Goal: Task Accomplishment & Management: Complete application form

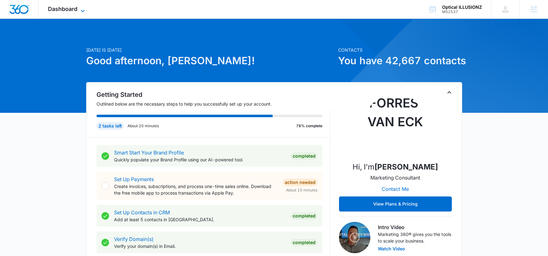
click at [50, 8] on span "Dashboard" at bounding box center [62, 9] width 29 height 7
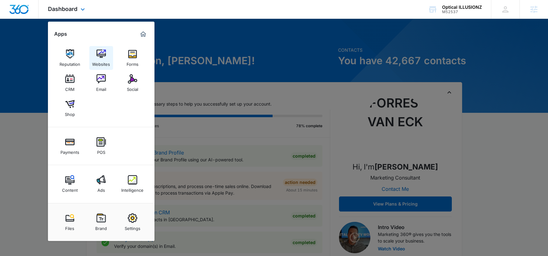
click at [102, 57] on img at bounding box center [101, 53] width 9 height 9
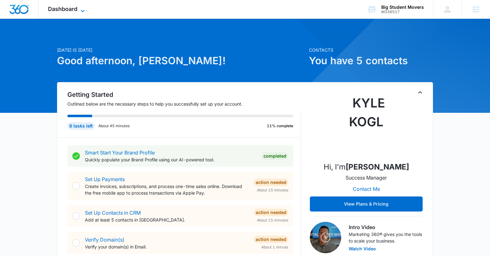
click at [73, 6] on span "Dashboard" at bounding box center [62, 9] width 29 height 7
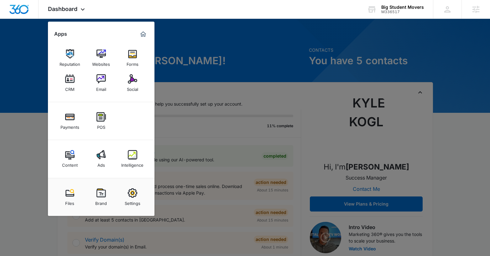
click at [40, 136] on div at bounding box center [245, 128] width 490 height 256
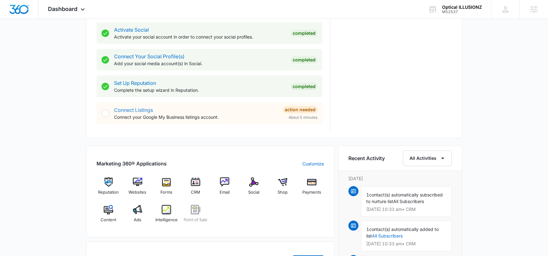
scroll to position [263, 0]
click at [142, 212] on div "Ads" at bounding box center [137, 216] width 24 height 23
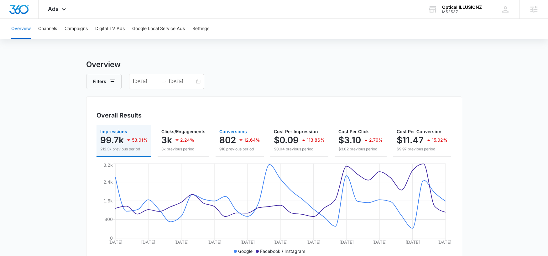
click at [230, 139] on p "802" at bounding box center [227, 140] width 17 height 10
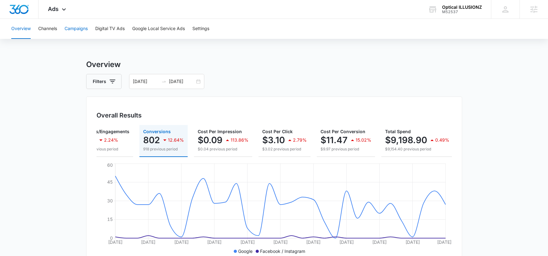
click at [74, 32] on button "Campaigns" at bounding box center [76, 29] width 23 height 20
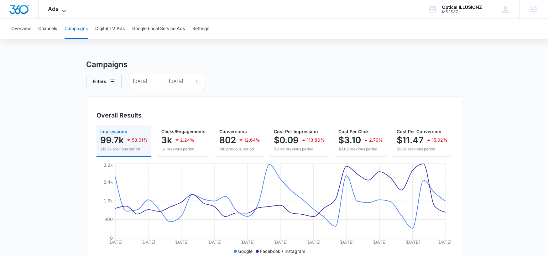
click at [56, 11] on span "Ads" at bounding box center [53, 9] width 11 height 7
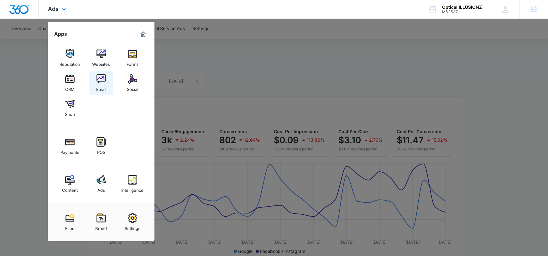
click at [105, 84] on div "Email" at bounding box center [101, 88] width 10 height 8
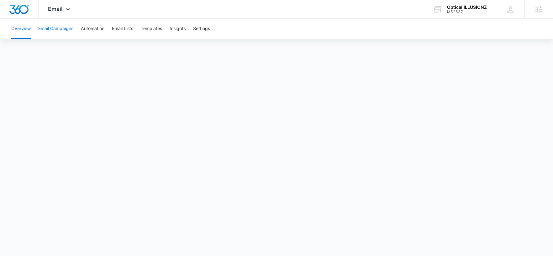
click at [50, 29] on button "Email Campaigns" at bounding box center [55, 29] width 35 height 20
click at [71, 11] on icon at bounding box center [68, 11] width 8 height 8
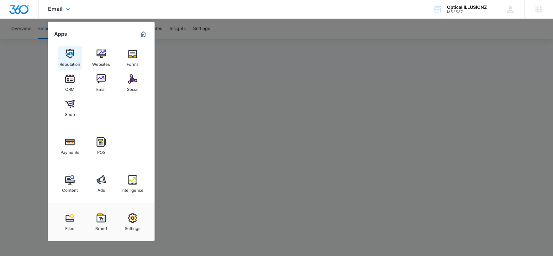
click at [72, 49] on img at bounding box center [69, 53] width 9 height 9
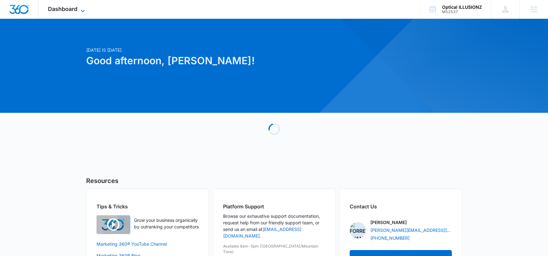
click at [67, 7] on span "Dashboard" at bounding box center [62, 9] width 29 height 7
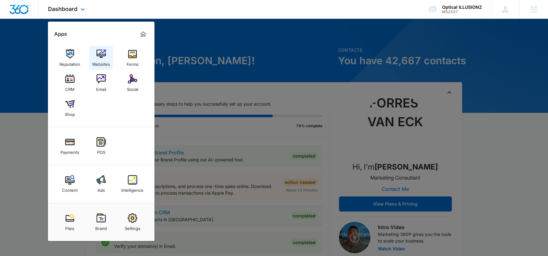
click at [107, 48] on link "Websites" at bounding box center [101, 58] width 24 height 24
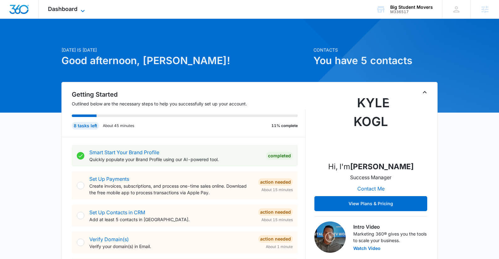
click at [74, 6] on span "Dashboard" at bounding box center [62, 9] width 29 height 7
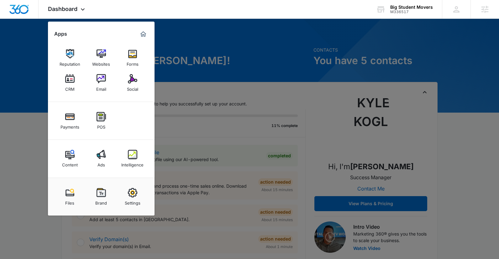
click at [223, 57] on div at bounding box center [249, 129] width 499 height 259
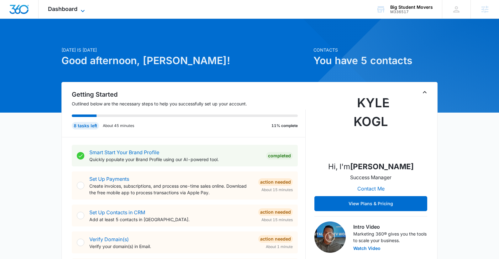
click at [58, 11] on span "Dashboard" at bounding box center [62, 9] width 29 height 7
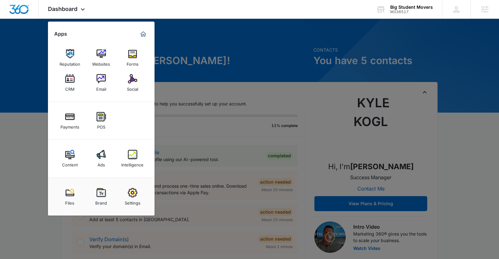
click at [129, 157] on img at bounding box center [132, 154] width 9 height 9
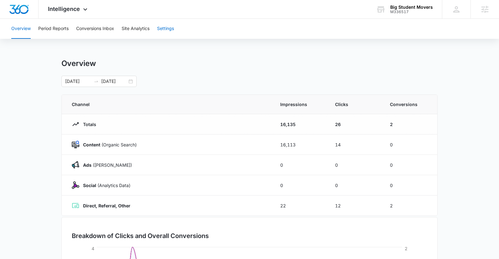
click at [167, 27] on button "Settings" at bounding box center [165, 29] width 17 height 20
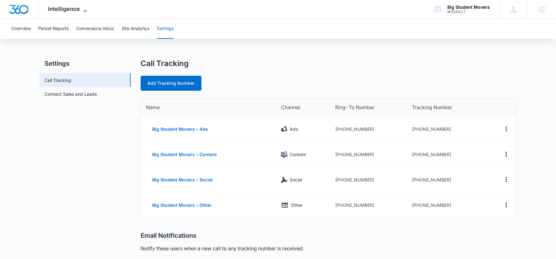
click at [73, 12] on span "Intelligence" at bounding box center [64, 9] width 32 height 7
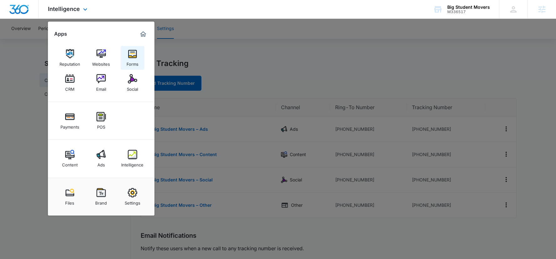
click at [129, 55] on img at bounding box center [132, 53] width 9 height 9
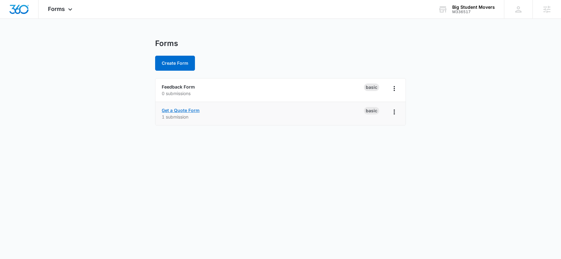
click at [183, 110] on link "Get a Quote Form" at bounding box center [181, 110] width 38 height 5
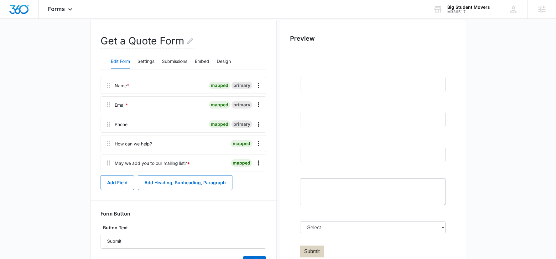
scroll to position [40, 0]
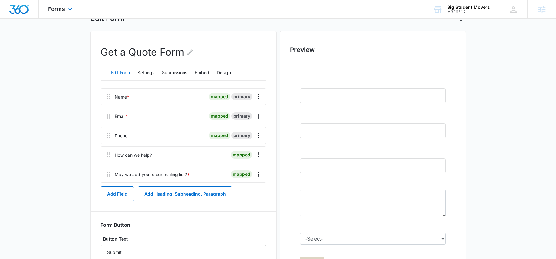
click at [63, 13] on div "Forms Apps Reputation Websites Forms CRM Email Social Payments POS Content Ads …" at bounding box center [61, 9] width 45 height 18
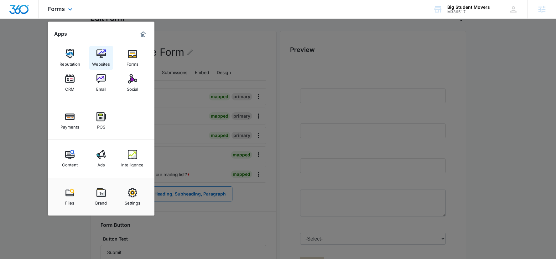
click at [102, 55] on img at bounding box center [101, 53] width 9 height 9
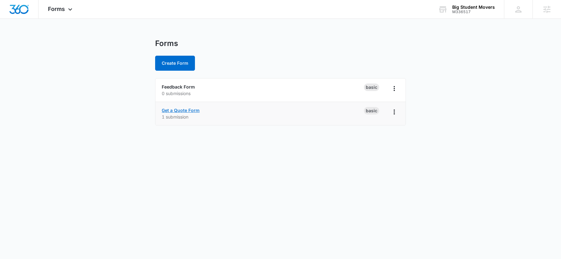
click at [186, 111] on link "Get a Quote Form" at bounding box center [181, 110] width 38 height 5
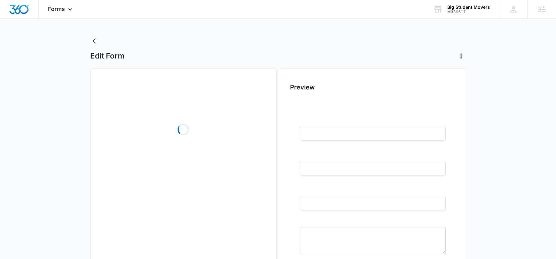
scroll to position [89, 0]
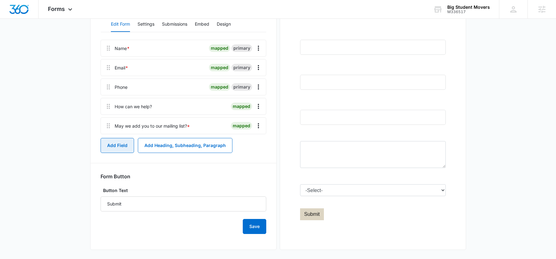
click at [122, 145] on button "Add Field" at bounding box center [118, 145] width 34 height 15
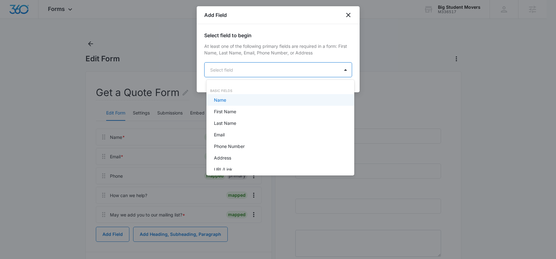
click at [275, 75] on body "Forms Apps Reputation Websites Forms CRM Email Social Payments POS Content Ads …" at bounding box center [278, 129] width 556 height 259
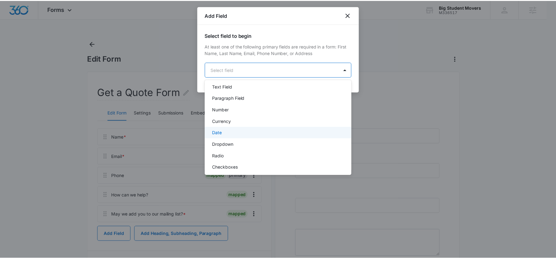
scroll to position [114, 0]
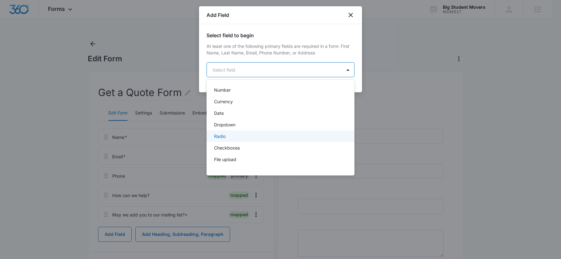
click at [261, 135] on div "Radio" at bounding box center [280, 136] width 132 height 7
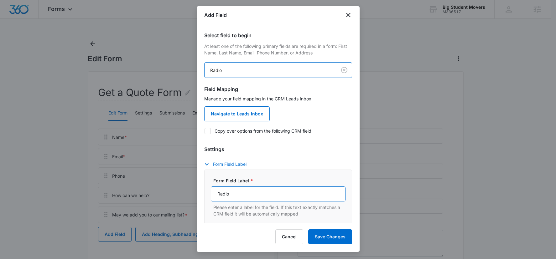
click at [233, 198] on input "Radio" at bounding box center [278, 194] width 135 height 15
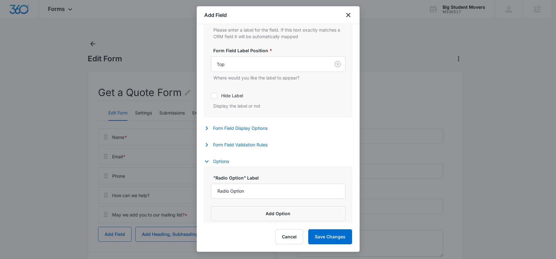
scroll to position [167, 0]
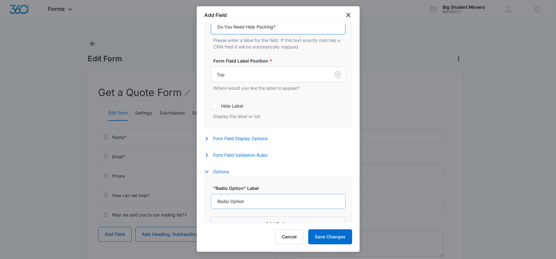
type input "Do You Need Help Packing?"
drag, startPoint x: 250, startPoint y: 198, endPoint x: 206, endPoint y: 202, distance: 43.7
click at [206, 202] on div ""Radio Option" Label Radio Option Add Option" at bounding box center [278, 208] width 148 height 62
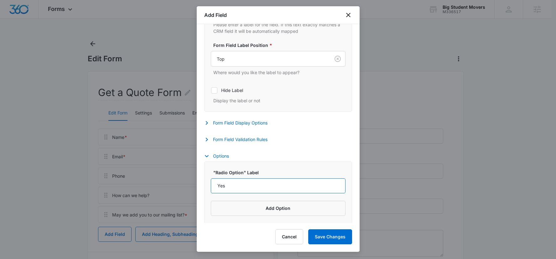
scroll to position [184, 0]
type input "Yes"
click at [281, 206] on button "Add Option" at bounding box center [278, 208] width 135 height 15
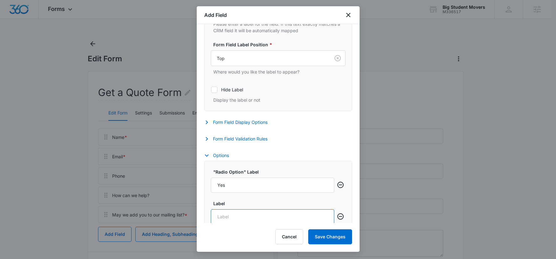
click at [227, 218] on input "Label" at bounding box center [272, 217] width 123 height 15
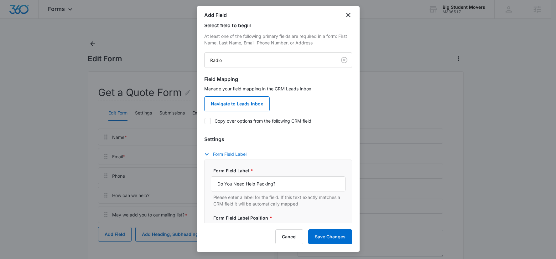
scroll to position [54, 0]
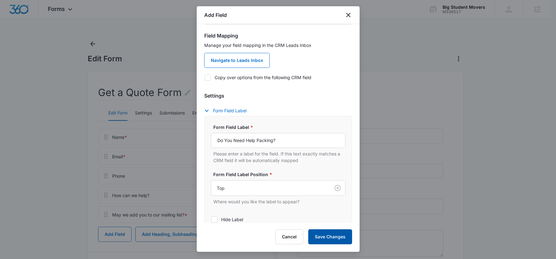
type input "No"
click at [332, 233] on button "Save Changes" at bounding box center [330, 237] width 44 height 15
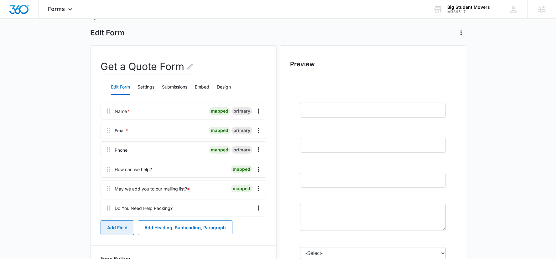
scroll to position [34, 0]
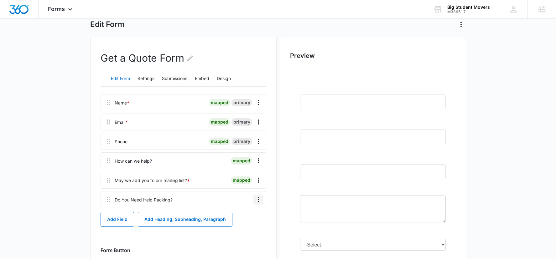
click at [256, 201] on icon "Overflow Menu" at bounding box center [259, 200] width 8 height 8
click at [246, 216] on div "Edit" at bounding box center [241, 217] width 13 height 4
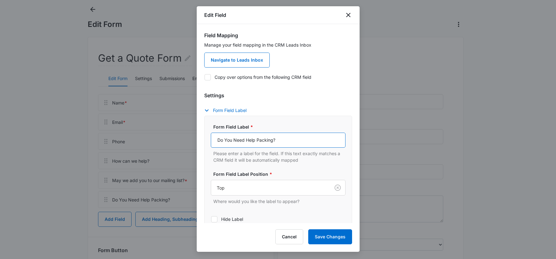
click at [226, 139] on input "Do You Need Help Packing?" at bounding box center [278, 140] width 135 height 15
click at [237, 140] on input "Do you Need Help Packing?" at bounding box center [278, 140] width 135 height 15
click at [249, 140] on input "Do you need Help Packing?" at bounding box center [278, 140] width 135 height 15
click at [257, 139] on input "Do you need help Packing?" at bounding box center [278, 140] width 135 height 15
type input "Do you need help packing?"
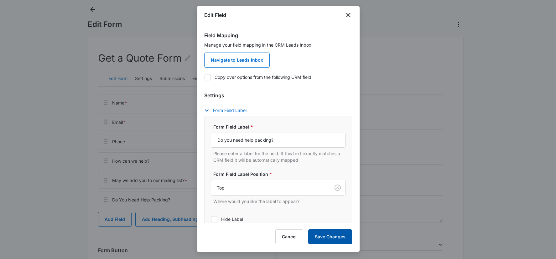
click at [316, 238] on button "Save Changes" at bounding box center [330, 237] width 44 height 15
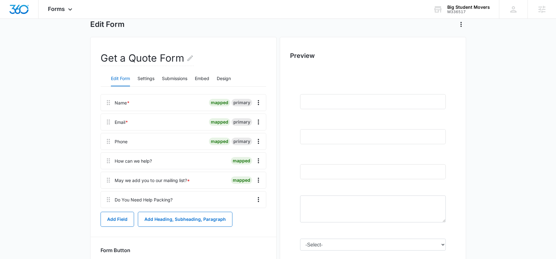
scroll to position [35, 0]
drag, startPoint x: 109, startPoint y: 201, endPoint x: 109, endPoint y: 170, distance: 31.3
click at [109, 170] on div "Name * mapped primary Email * mapped primary Phone mapped primary How can we he…" at bounding box center [184, 151] width 166 height 114
click at [115, 224] on button "Add Field" at bounding box center [118, 219] width 34 height 15
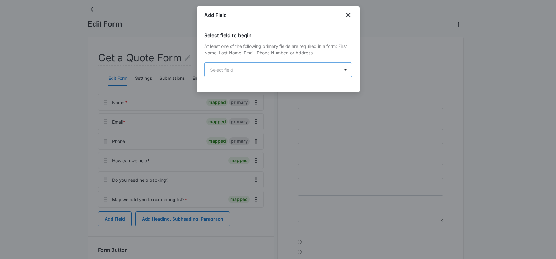
click at [254, 67] on body "Forms Apps Reputation Websites Forms CRM Email Social Payments POS Content Ads …" at bounding box center [278, 159] width 556 height 388
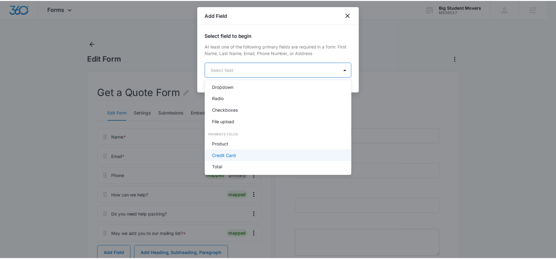
scroll to position [159, 0]
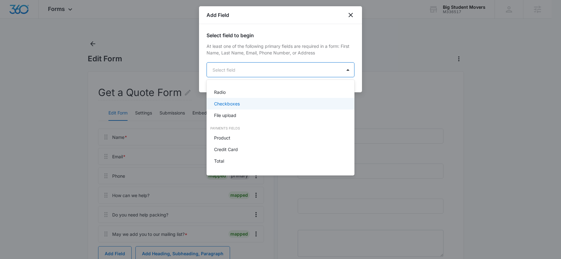
click at [238, 104] on p "Checkboxes" at bounding box center [227, 104] width 26 height 7
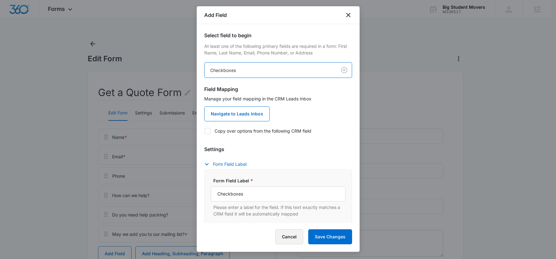
click at [281, 241] on button "Cancel" at bounding box center [289, 237] width 28 height 15
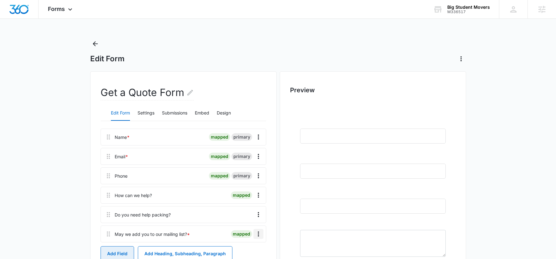
scroll to position [2, 0]
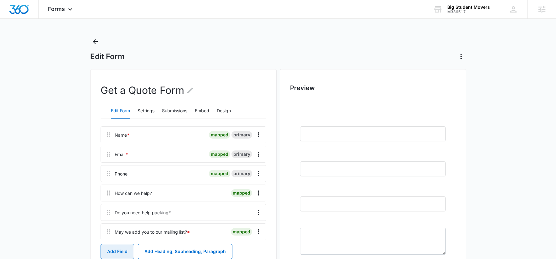
click at [110, 252] on button "Add Field" at bounding box center [118, 251] width 34 height 15
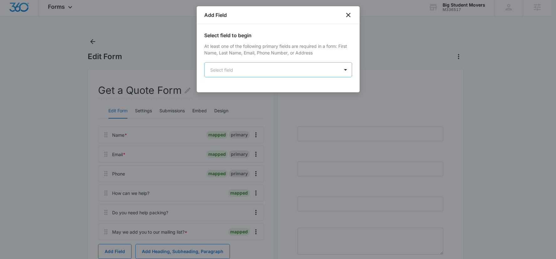
click at [270, 67] on body "Forms Apps Reputation Websites Forms CRM Email Social Payments POS Content Ads …" at bounding box center [278, 192] width 556 height 388
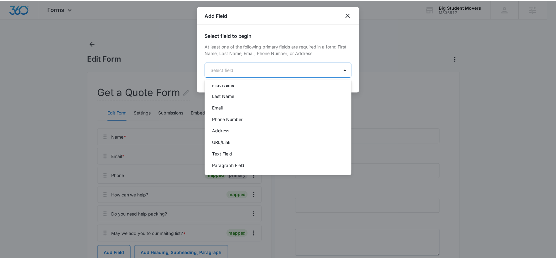
scroll to position [0, 0]
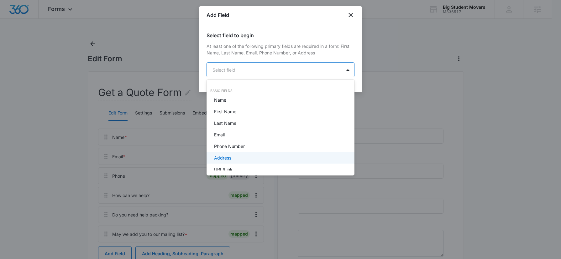
click at [118, 217] on div at bounding box center [280, 129] width 561 height 259
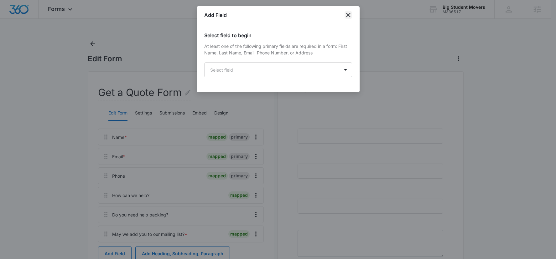
click at [346, 17] on icon "close" at bounding box center [349, 15] width 8 height 8
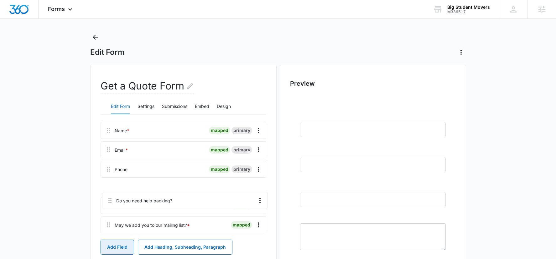
scroll to position [8, 0]
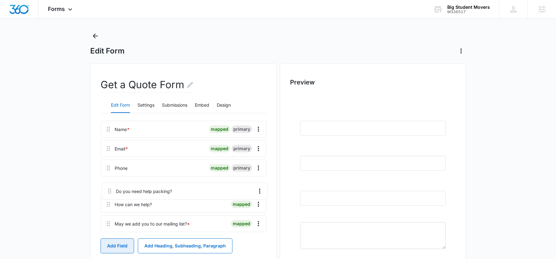
drag, startPoint x: 108, startPoint y: 213, endPoint x: 111, endPoint y: 184, distance: 29.6
click at [111, 185] on div "Name * mapped primary Email * mapped primary Phone mapped primary How can we he…" at bounding box center [184, 178] width 166 height 114
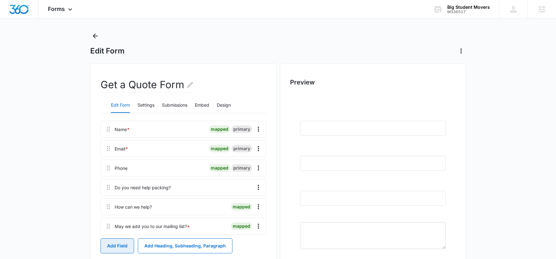
click at [120, 245] on button "Add Field" at bounding box center [118, 246] width 34 height 15
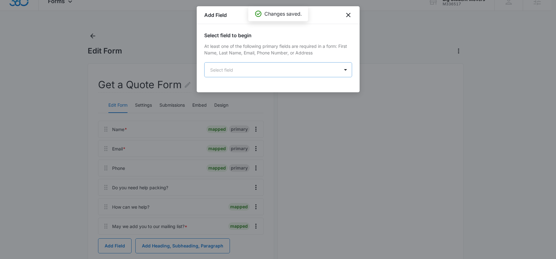
scroll to position [0, 0]
click at [273, 69] on body "Forms Apps Reputation Websites Forms CRM Email Social Payments POS Content Ads …" at bounding box center [278, 175] width 556 height 366
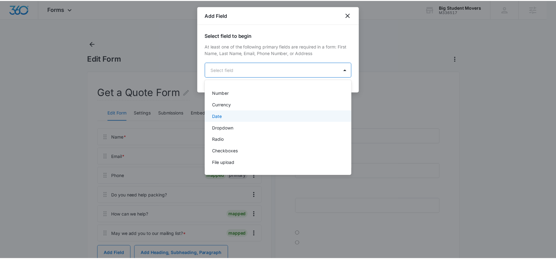
scroll to position [118, 0]
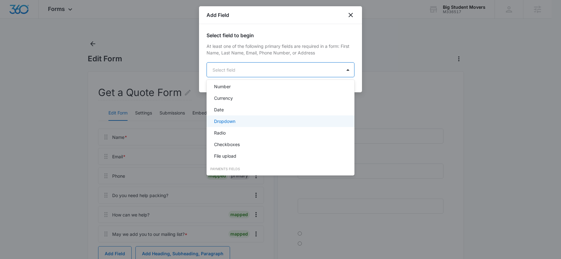
click at [238, 119] on div "Dropdown" at bounding box center [280, 121] width 132 height 7
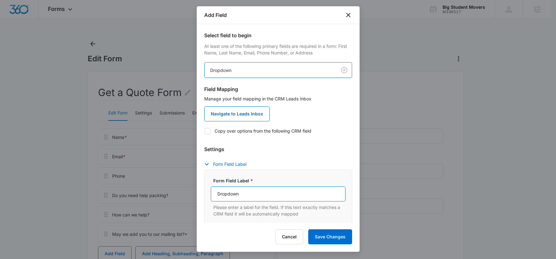
click at [235, 197] on input "Dropdown" at bounding box center [278, 194] width 135 height 15
click at [237, 196] on input "How Many Rooms Are You moving?" at bounding box center [278, 194] width 135 height 15
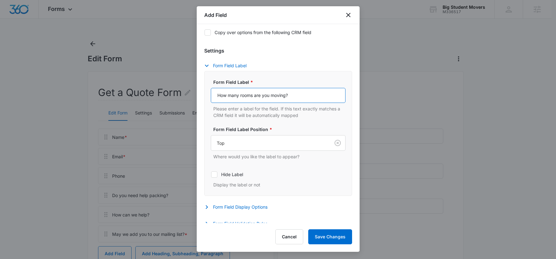
scroll to position [184, 0]
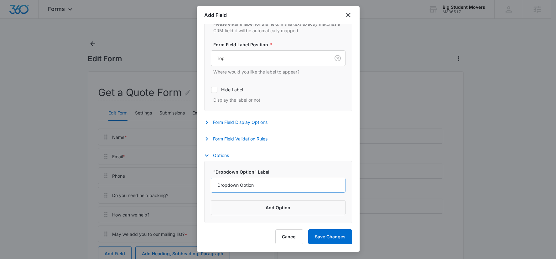
type input "How many rooms are you moving?"
click at [238, 182] on input "Dropdown Option" at bounding box center [278, 185] width 135 height 15
type input "1"
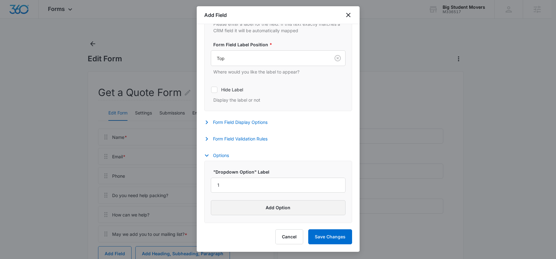
click at [269, 207] on button "Add Option" at bounding box center [278, 208] width 135 height 15
click at [256, 214] on input "Label" at bounding box center [272, 217] width 123 height 15
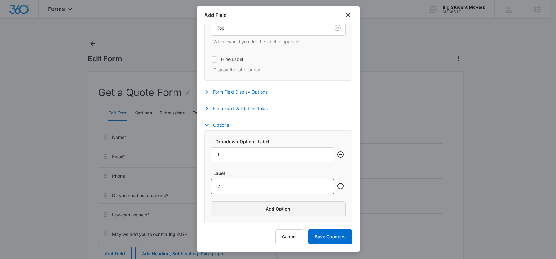
scroll to position [215, 0]
type input "2"
click at [256, 208] on button "Add Option" at bounding box center [278, 208] width 135 height 15
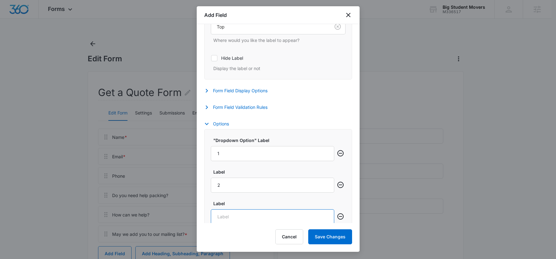
click at [241, 217] on input "Label" at bounding box center [272, 217] width 123 height 15
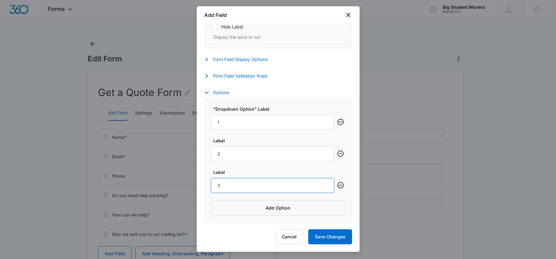
scroll to position [247, 0]
type input "3"
click at [252, 208] on button "Add Option" at bounding box center [278, 208] width 135 height 15
click at [241, 213] on input "Label" at bounding box center [272, 217] width 123 height 15
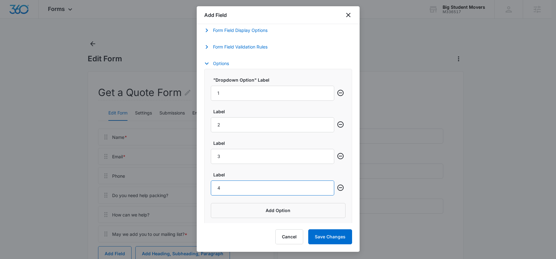
scroll to position [279, 0]
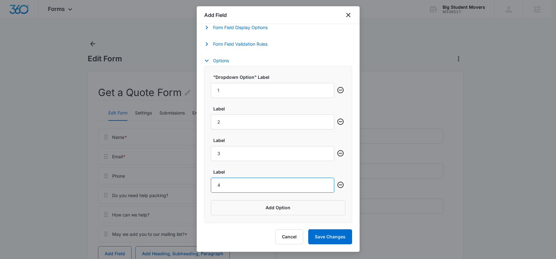
type input "4"
click at [234, 171] on label "Label" at bounding box center [274, 172] width 123 height 7
click at [234, 178] on input "4" at bounding box center [272, 185] width 123 height 15
click at [219, 172] on label "Label" at bounding box center [274, 172] width 123 height 7
click at [219, 178] on input "4" at bounding box center [272, 185] width 123 height 15
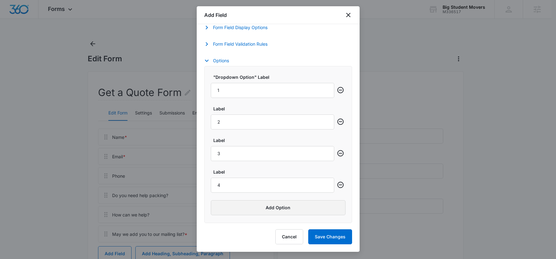
click at [249, 206] on button "Add Option" at bounding box center [278, 208] width 135 height 15
click at [240, 214] on input "Label" at bounding box center [272, 217] width 123 height 15
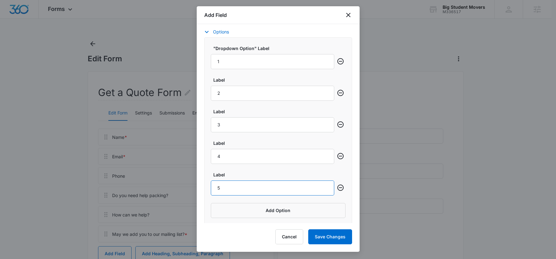
scroll to position [310, 0]
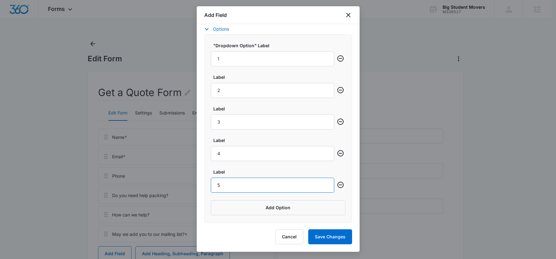
type input "5"
click at [332, 237] on button "Save Changes" at bounding box center [330, 237] width 44 height 15
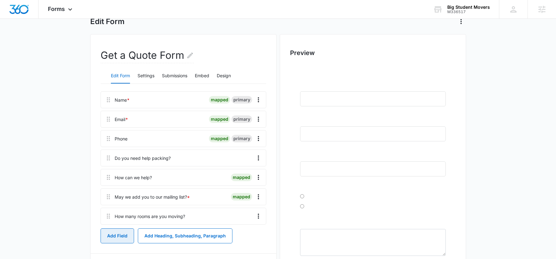
scroll to position [73, 0]
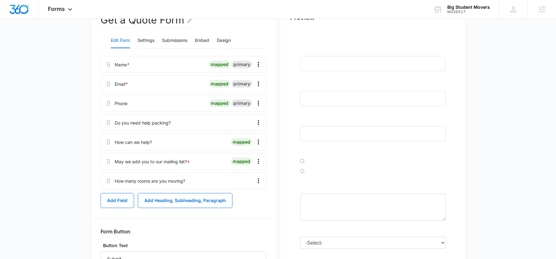
click at [134, 37] on div "Edit Form Settings Submissions Embed Design" at bounding box center [184, 41] width 166 height 16
click at [144, 44] on button "Settings" at bounding box center [146, 40] width 17 height 15
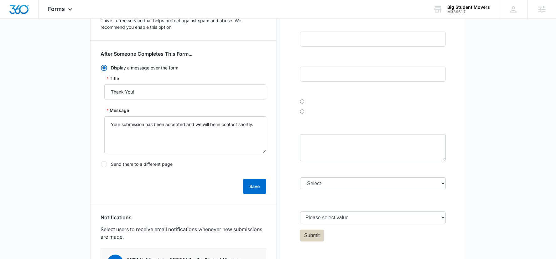
scroll to position [135, 0]
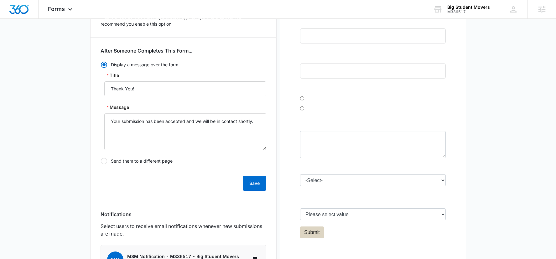
click at [151, 160] on label "Send them to a different page" at bounding box center [184, 161] width 166 height 7
click at [101, 161] on input "Send them to a different page" at bounding box center [101, 161] width 0 height 0
radio input "false"
radio input "true"
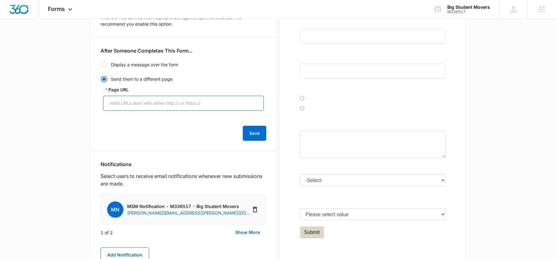
click at [154, 105] on input "Page URL" at bounding box center [183, 103] width 161 height 15
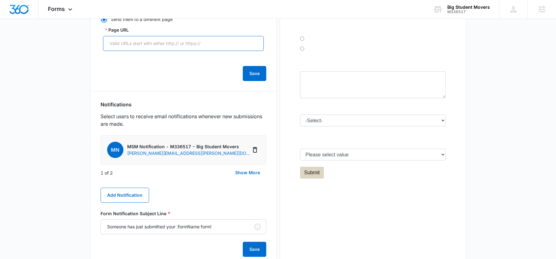
scroll to position [196, 0]
click at [122, 195] on button "Add Notification" at bounding box center [125, 195] width 49 height 15
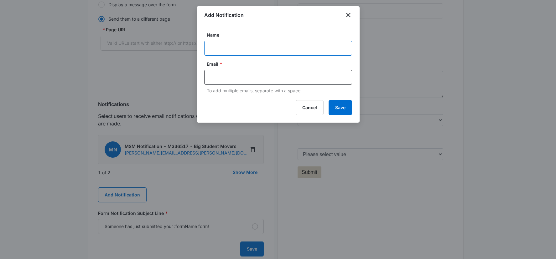
click at [231, 45] on input "Name" at bounding box center [278, 48] width 148 height 15
click at [222, 75] on input "text" at bounding box center [279, 77] width 136 height 9
paste input ""@mymetropcs.com""
click at [212, 76] on input ""@mymetropcs.com"" at bounding box center [279, 77] width 136 height 9
drag, startPoint x: 213, startPoint y: 77, endPoint x: 200, endPoint y: 81, distance: 13.7
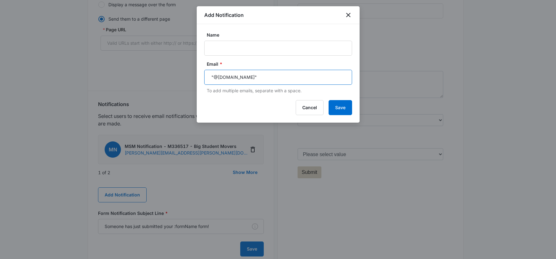
click at [200, 81] on div "Name Email * "@mymetropcs.com" To add multiple emails, separate with a space." at bounding box center [278, 59] width 163 height 70
type input ""@mymetropcs.com""
click at [209, 76] on div ""@mymetropcs.com"" at bounding box center [278, 77] width 148 height 15
drag, startPoint x: 214, startPoint y: 76, endPoint x: 209, endPoint y: 77, distance: 5.1
click at [209, 77] on div ""@mymetropcs.com"" at bounding box center [278, 77] width 148 height 15
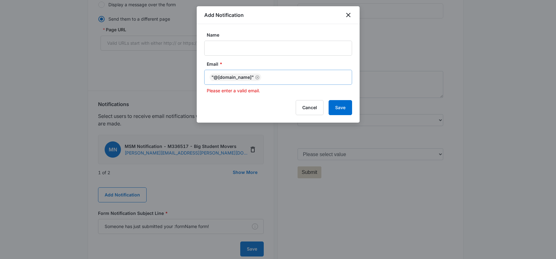
click at [222, 77] on div ""@mymetropcs.com"" at bounding box center [236, 78] width 52 height 8
click at [257, 77] on div ""@mymetropcs.com"" at bounding box center [236, 78] width 52 height 8
click at [260, 78] on icon "Remove" at bounding box center [257, 77] width 5 height 5
click at [238, 79] on input "text" at bounding box center [279, 77] width 136 height 9
paste input ""@mymetropcs.com""
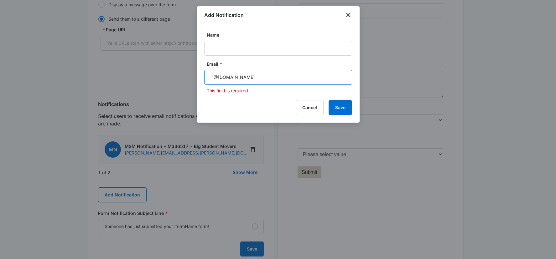
click at [214, 77] on input ""@mymetropcs.com" at bounding box center [279, 77] width 136 height 9
type input "[EMAIL_ADDRESS][DOMAIN_NAME]"
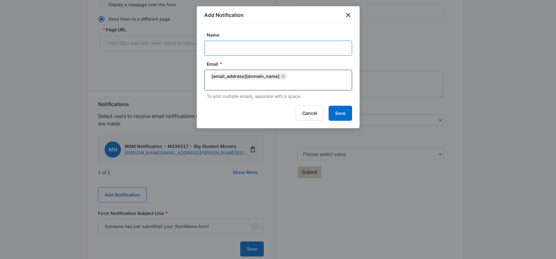
click at [227, 48] on input "Name" at bounding box center [278, 48] width 148 height 15
type input "Don's Cell"
click at [336, 113] on button "Save" at bounding box center [341, 113] width 24 height 15
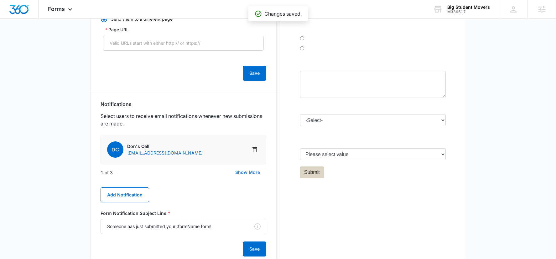
click at [243, 173] on button "Show More" at bounding box center [247, 172] width 37 height 15
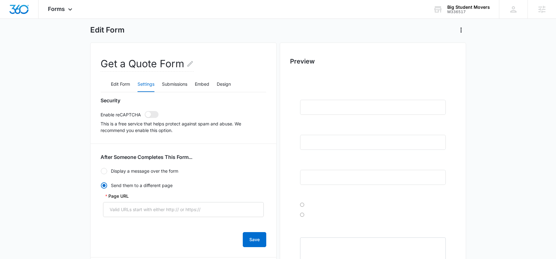
scroll to position [0, 0]
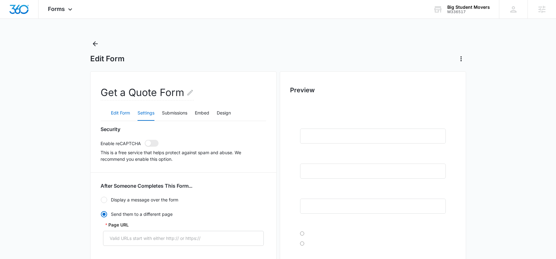
click at [119, 115] on button "Edit Form" at bounding box center [120, 113] width 19 height 15
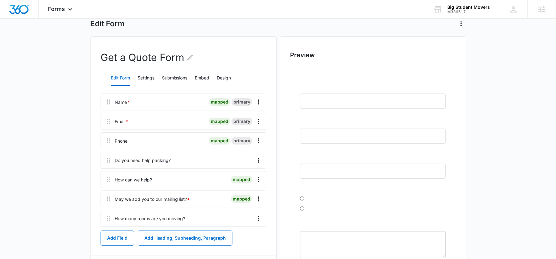
scroll to position [136, 0]
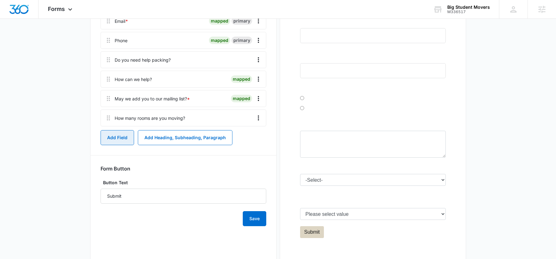
click at [111, 141] on button "Add Field" at bounding box center [118, 137] width 34 height 15
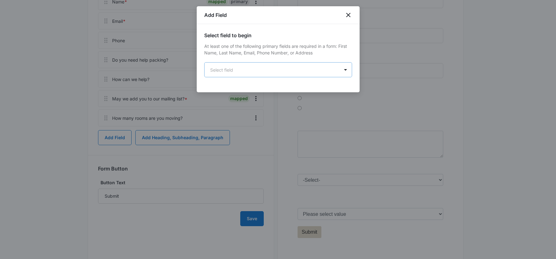
click at [261, 73] on body "Forms Apps Reputation Websites Forms CRM Email Social Payments POS Content Ads …" at bounding box center [278, 72] width 556 height 416
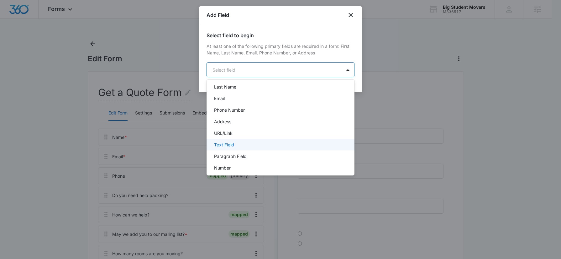
scroll to position [37, 0]
click at [243, 143] on div "Text Field" at bounding box center [280, 144] width 132 height 7
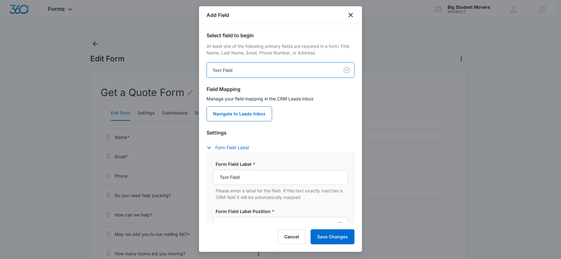
click at [263, 67] on body "Forms Apps Reputation Websites Forms CRM Email Social Payments POS Content Ads …" at bounding box center [280, 208] width 561 height 416
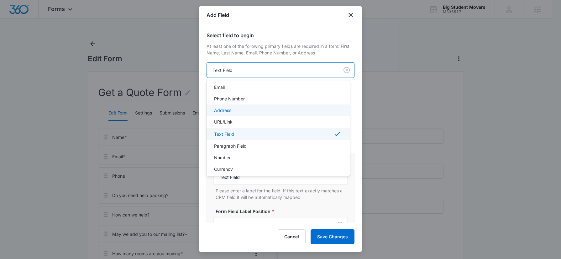
scroll to position [55, 0]
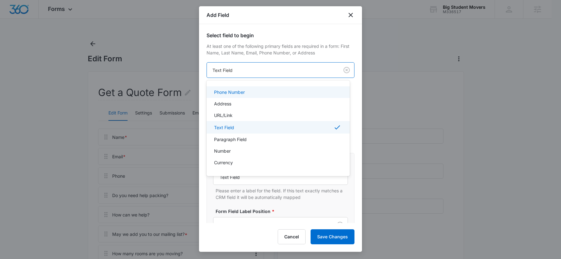
click at [280, 48] on div at bounding box center [280, 129] width 561 height 259
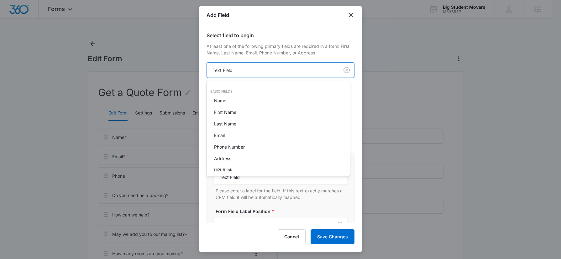
click at [266, 74] on body "Forms Apps Reputation Websites Forms CRM Email Social Payments POS Content Ads …" at bounding box center [280, 129] width 561 height 259
click at [342, 71] on div at bounding box center [280, 129] width 561 height 259
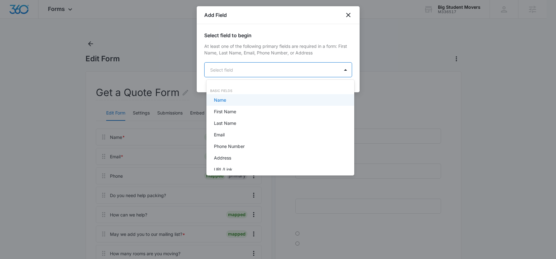
click at [252, 69] on body "Forms Apps Reputation Websites Forms CRM Email Social Payments POS Content Ads …" at bounding box center [278, 129] width 556 height 259
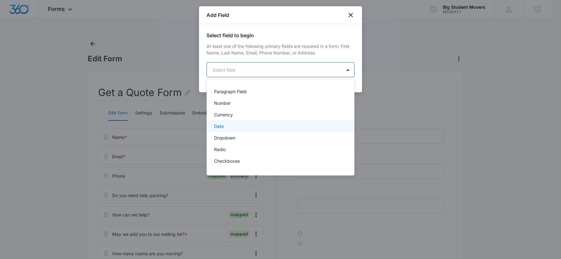
scroll to position [102, 0]
click at [232, 137] on p "Dropdown" at bounding box center [224, 137] width 21 height 7
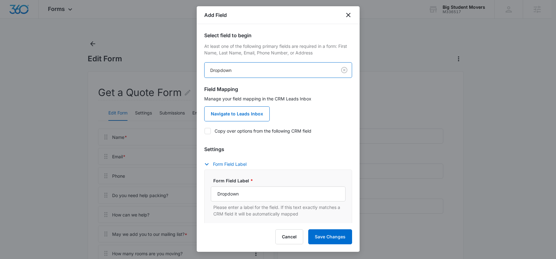
click at [247, 75] on body "Forms Apps Reputation Websites Forms CRM Email Social Payments POS Content Ads …" at bounding box center [278, 208] width 556 height 416
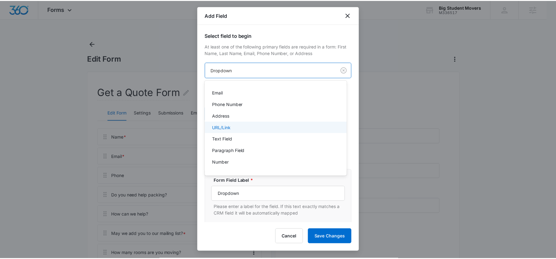
scroll to position [80, 0]
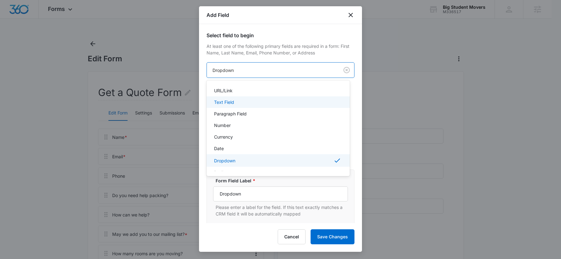
click at [240, 102] on div "Text Field" at bounding box center [277, 102] width 127 height 7
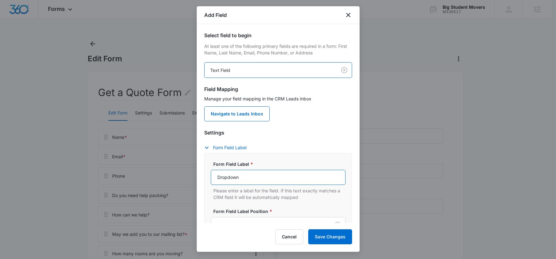
click at [230, 182] on input "Dropdown" at bounding box center [278, 177] width 135 height 15
click at [230, 181] on input "Dropdown" at bounding box center [278, 177] width 135 height 15
type input "H"
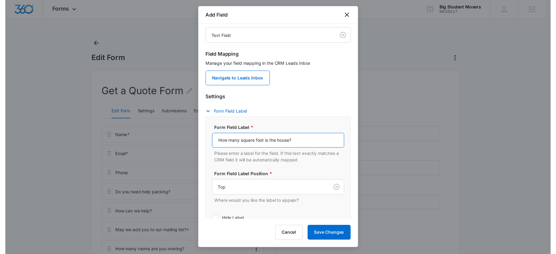
scroll to position [88, 0]
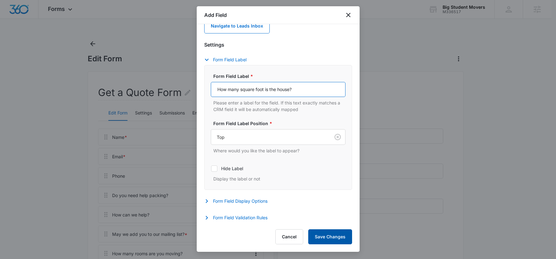
type input "How many square foot is the house?"
click at [322, 242] on button "Save Changes" at bounding box center [330, 237] width 44 height 15
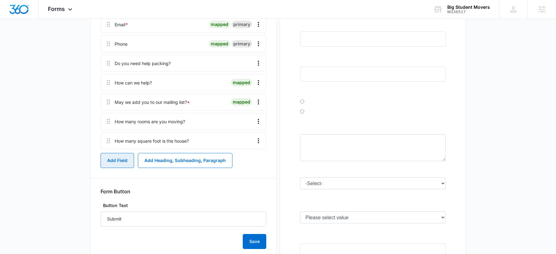
scroll to position [81, 0]
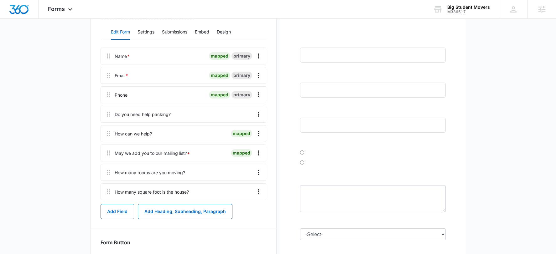
click at [174, 196] on div "How many square foot is the house?" at bounding box center [184, 192] width 166 height 17
click at [259, 195] on icon "Overflow Menu" at bounding box center [259, 192] width 8 height 8
click at [242, 210] on div "Edit" at bounding box center [241, 209] width 13 height 4
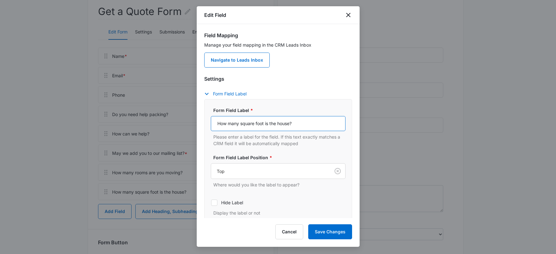
drag, startPoint x: 303, startPoint y: 128, endPoint x: 200, endPoint y: 124, distance: 102.6
click at [200, 124] on div "Field Mapping Manage your field mapping in the CRM Leads Inbox Navigate to Lead…" at bounding box center [278, 121] width 163 height 194
type input "Home square footage"
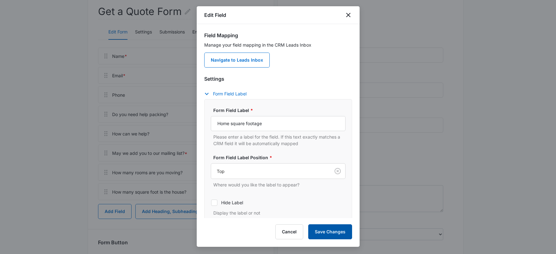
click at [324, 229] on button "Save Changes" at bounding box center [330, 232] width 44 height 15
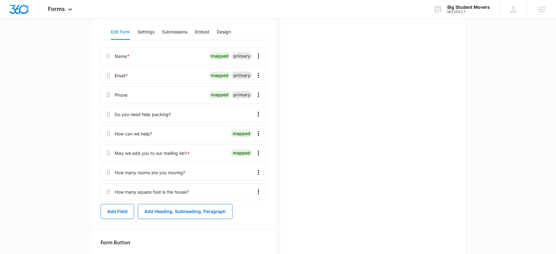
scroll to position [0, 0]
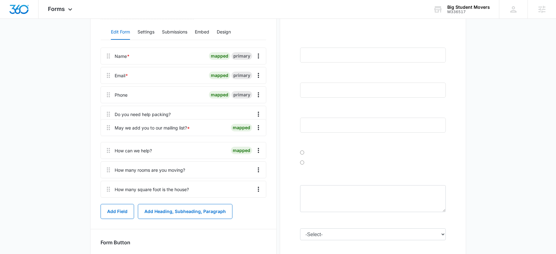
drag, startPoint x: 109, startPoint y: 153, endPoint x: 109, endPoint y: 123, distance: 29.5
click at [109, 123] on div "Name * mapped primary Email * mapped primary Phone mapped primary Do you need h…" at bounding box center [184, 124] width 166 height 153
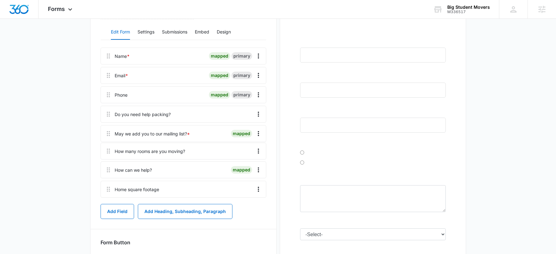
drag, startPoint x: 108, startPoint y: 170, endPoint x: 108, endPoint y: 143, distance: 27.6
click at [108, 143] on div "Name * mapped primary Email * mapped primary Phone mapped primary Do you need h…" at bounding box center [184, 124] width 166 height 153
drag, startPoint x: 110, startPoint y: 188, endPoint x: 110, endPoint y: 161, distance: 26.6
click at [110, 161] on div "Name * mapped primary Email * mapped primary Phone mapped primary Do you need h…" at bounding box center [184, 124] width 166 height 153
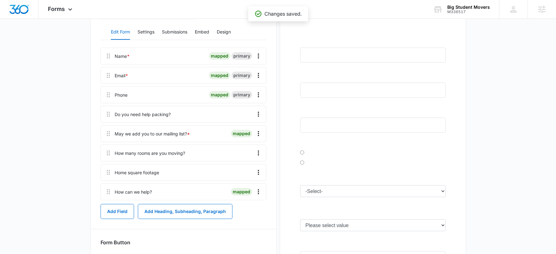
click at [219, 157] on div at bounding box center [219, 153] width 63 height 16
click at [257, 154] on icon "Overflow Menu" at bounding box center [259, 153] width 8 height 8
click at [239, 172] on div "Edit" at bounding box center [241, 171] width 13 height 4
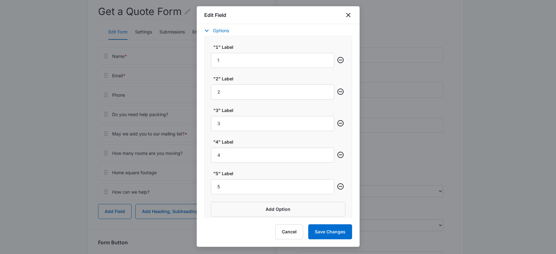
scroll to position [261, 0]
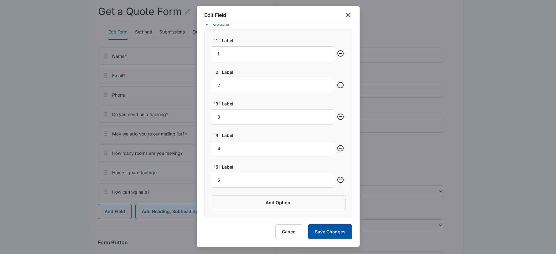
click at [327, 233] on button "Save Changes" at bounding box center [330, 232] width 44 height 15
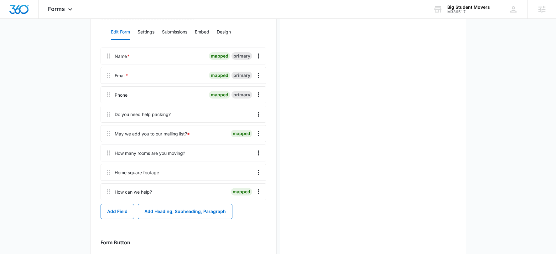
scroll to position [0, 0]
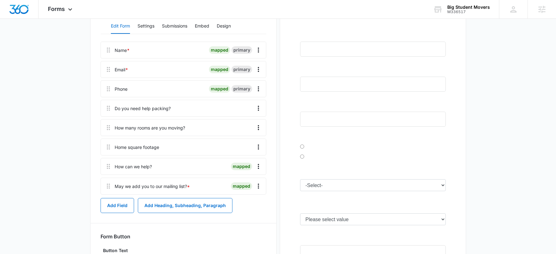
drag, startPoint x: 107, startPoint y: 135, endPoint x: 107, endPoint y: 188, distance: 53.0
click at [107, 188] on div "Name * mapped primary Email * mapped primary Phone mapped primary Do you need h…" at bounding box center [184, 118] width 166 height 153
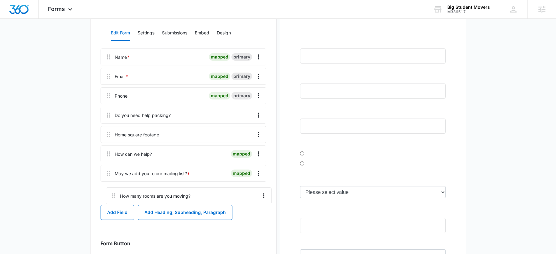
scroll to position [82, 0]
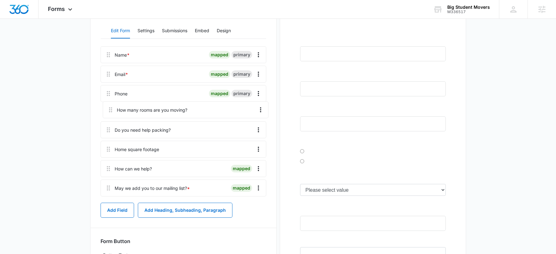
drag, startPoint x: 109, startPoint y: 154, endPoint x: 111, endPoint y: 109, distance: 45.2
click at [111, 109] on div "Name * mapped primary Email * mapped primary Phone mapped primary Do you need h…" at bounding box center [184, 122] width 166 height 153
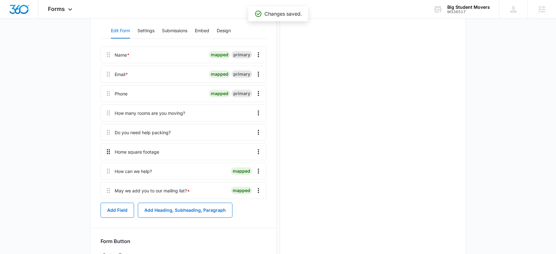
scroll to position [0, 0]
click at [122, 208] on button "Add Field" at bounding box center [118, 210] width 34 height 15
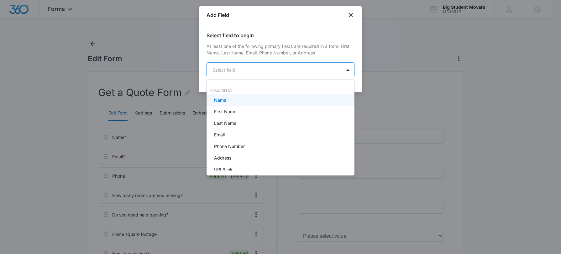
click at [289, 67] on body "Forms Apps Reputation Websites Forms CRM Email Social Payments POS Content Ads …" at bounding box center [280, 127] width 561 height 254
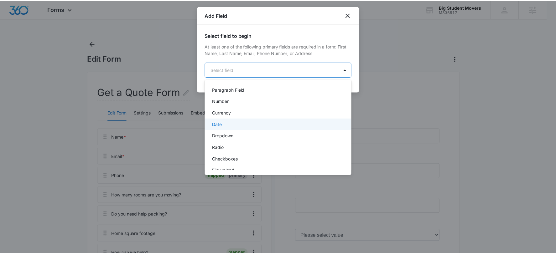
scroll to position [111, 0]
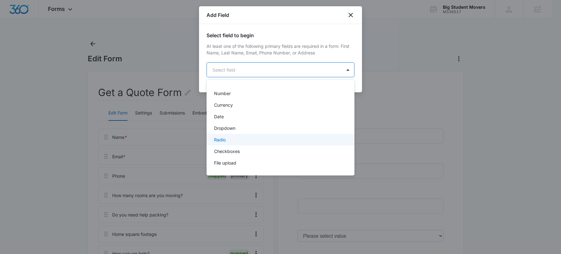
click at [248, 142] on div "Radio" at bounding box center [280, 140] width 132 height 7
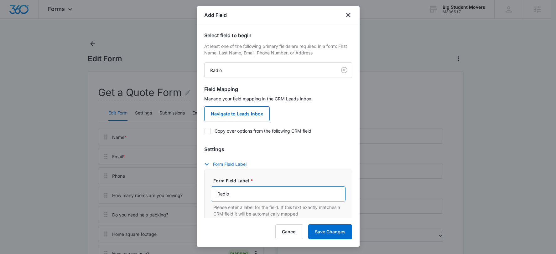
click at [244, 196] on input "Radio" at bounding box center [278, 194] width 135 height 15
click at [332, 197] on input "Are there other storages on the property? (Shed, Garage)" at bounding box center [278, 194] width 135 height 15
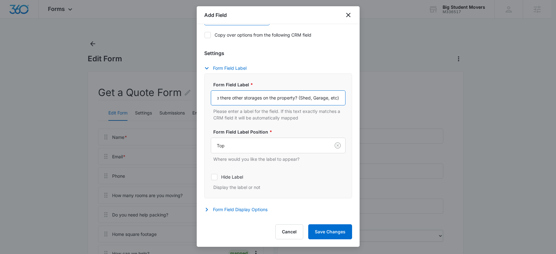
scroll to position [59, 0]
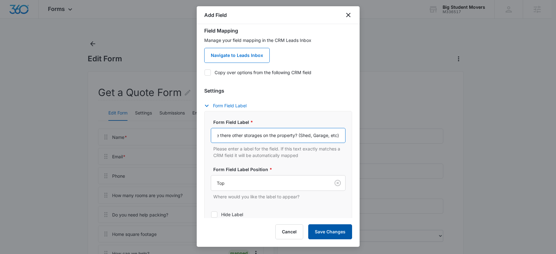
type input "Are there other storages on the property? (Shed, Garage, etc)"
click at [340, 230] on button "Save Changes" at bounding box center [330, 232] width 44 height 15
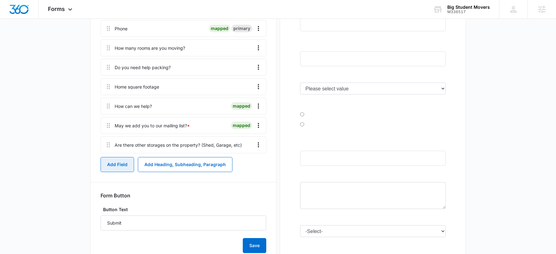
scroll to position [141, 0]
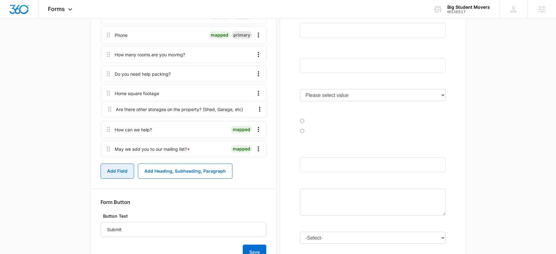
drag, startPoint x: 107, startPoint y: 154, endPoint x: 108, endPoint y: 108, distance: 46.7
click at [108, 108] on div "Name * mapped primary Email * mapped primary Phone mapped primary How many room…" at bounding box center [184, 74] width 166 height 172
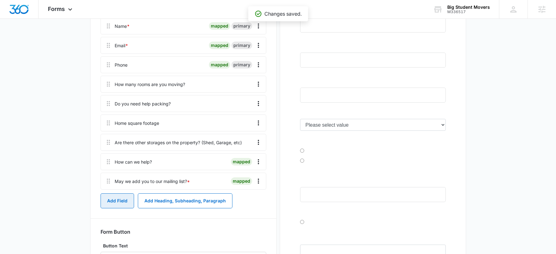
scroll to position [111, 0]
click at [261, 161] on icon "Overflow Menu" at bounding box center [259, 163] width 8 height 8
click at [244, 179] on div "Edit" at bounding box center [241, 180] width 13 height 4
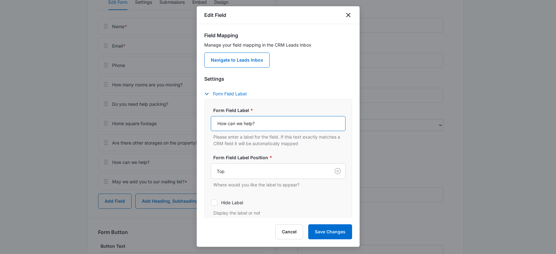
click at [252, 126] on input "How can we help?" at bounding box center [278, 123] width 135 height 15
type input "Is there anything else you'd like us to know?"
click at [335, 227] on button "Save Changes" at bounding box center [330, 232] width 44 height 15
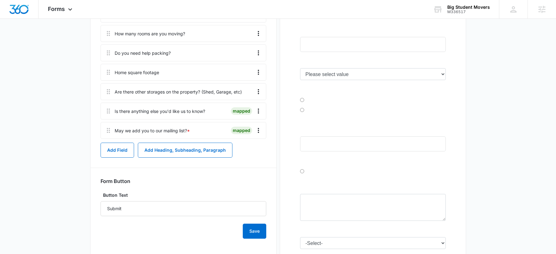
scroll to position [223, 0]
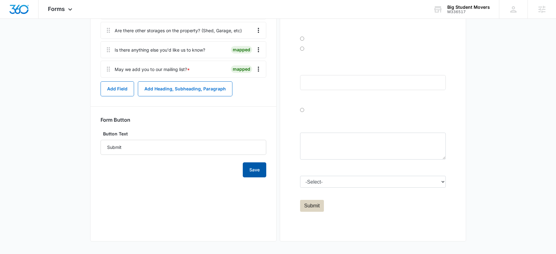
click at [248, 171] on button "Save" at bounding box center [255, 170] width 24 height 15
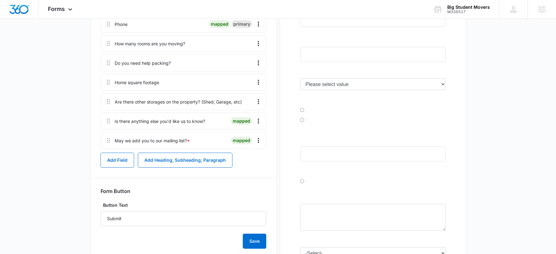
scroll to position [102, 0]
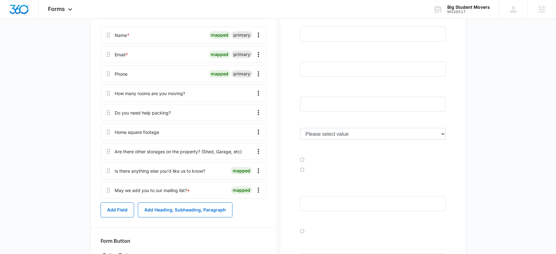
click at [156, 97] on div "How many rooms are you moving?" at bounding box center [184, 93] width 166 height 17
click at [166, 153] on div "Are there other storages on the property? (Shed, Garage, etc)" at bounding box center [178, 152] width 127 height 7
click at [212, 150] on div "Are there other storages on the property? (Shed, Garage, etc)" at bounding box center [178, 152] width 127 height 7
click at [258, 153] on icon "Overflow Menu" at bounding box center [259, 152] width 8 height 8
click at [244, 167] on div "Edit" at bounding box center [241, 169] width 13 height 4
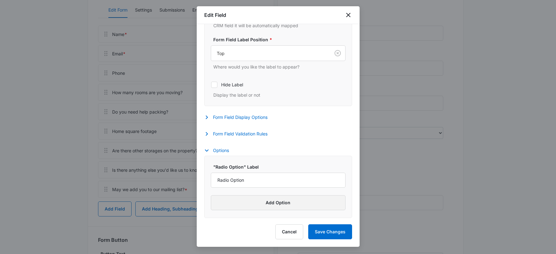
scroll to position [103, 0]
click at [252, 180] on input "Radio Option" at bounding box center [278, 180] width 135 height 15
type input "Yes"
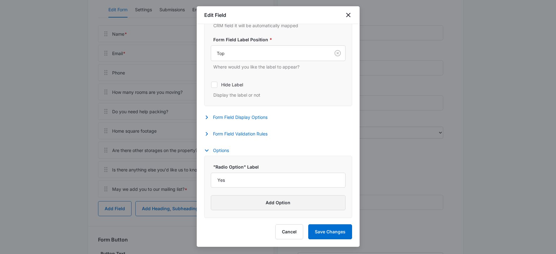
click at [258, 201] on button "Add Option" at bounding box center [278, 203] width 135 height 15
click at [237, 207] on input "Label" at bounding box center [272, 212] width 123 height 15
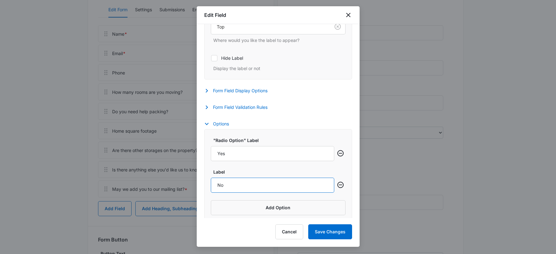
scroll to position [166, 0]
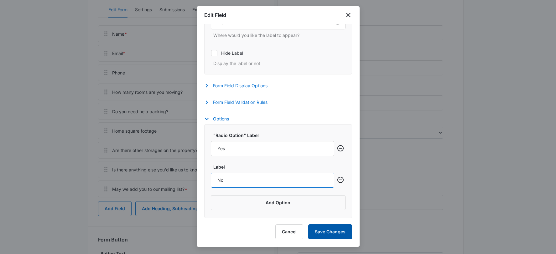
type input "No"
click at [325, 231] on button "Save Changes" at bounding box center [330, 232] width 44 height 15
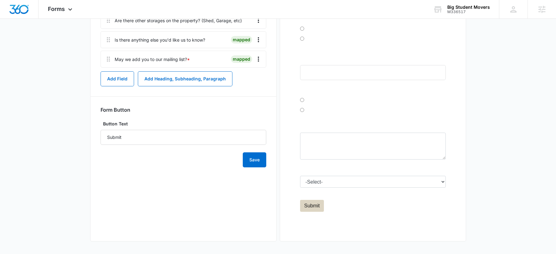
scroll to position [0, 0]
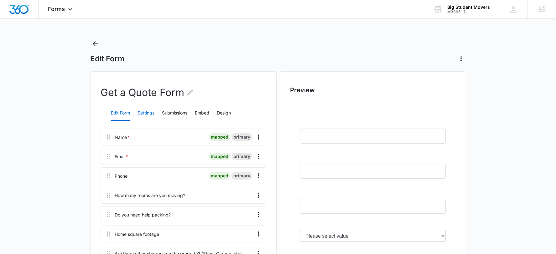
click at [144, 113] on button "Settings" at bounding box center [146, 113] width 17 height 15
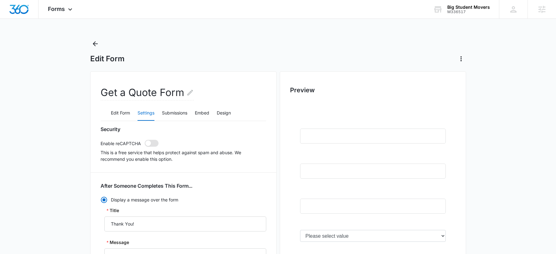
click at [153, 144] on span at bounding box center [152, 143] width 14 height 7
click at [145, 140] on input "checkbox" at bounding box center [144, 140] width 0 height 0
checkbox input "true"
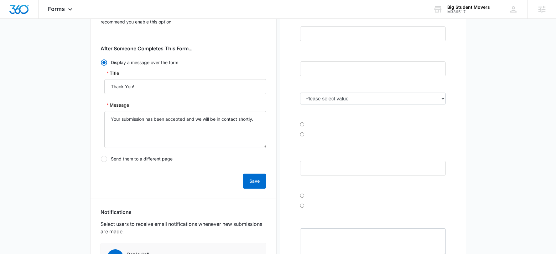
click at [126, 160] on label "Send them to a different page" at bounding box center [184, 159] width 166 height 7
click at [101, 160] on input "Send them to a different page" at bounding box center [101, 159] width 0 height 0
radio input "false"
radio input "true"
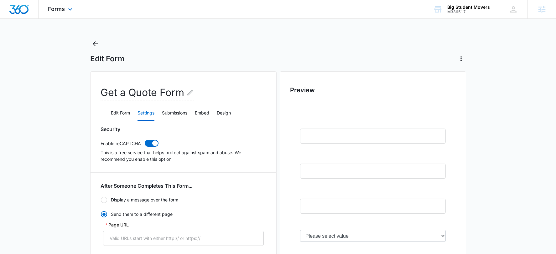
click at [16, 10] on img "Dashboard" at bounding box center [19, 9] width 20 height 9
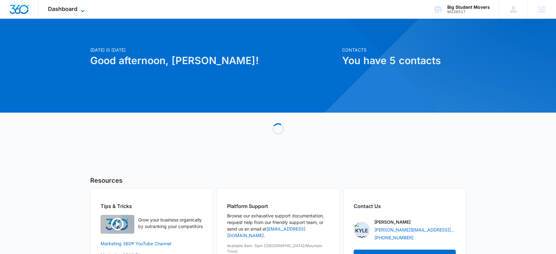
click at [60, 10] on span "Dashboard" at bounding box center [62, 9] width 29 height 7
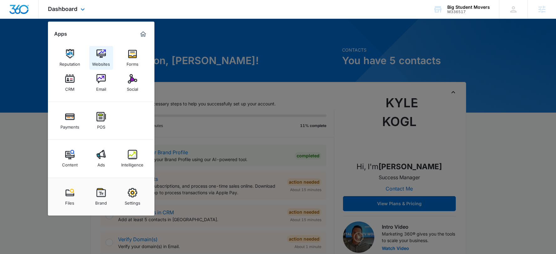
click at [104, 56] on img at bounding box center [101, 53] width 9 height 9
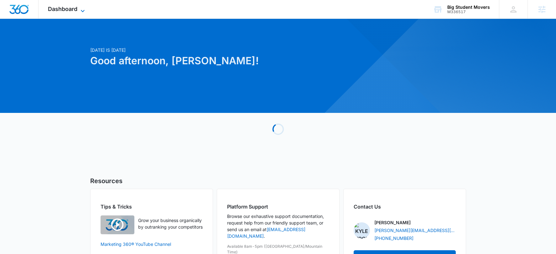
click at [72, 8] on span "Dashboard" at bounding box center [62, 9] width 29 height 7
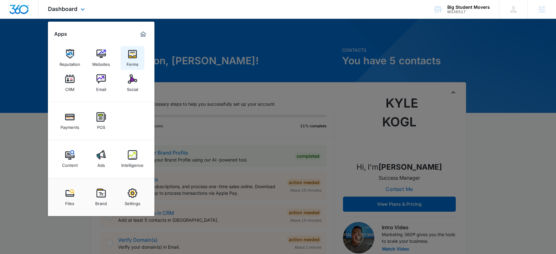
click at [131, 56] on img at bounding box center [132, 53] width 9 height 9
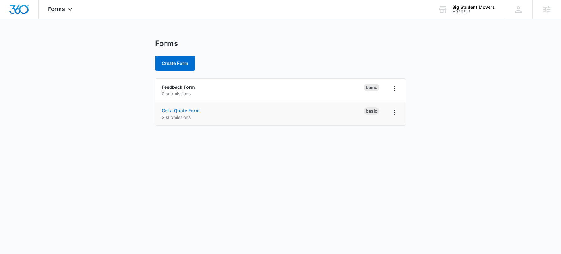
click at [191, 109] on link "Get a Quote Form" at bounding box center [181, 110] width 38 height 5
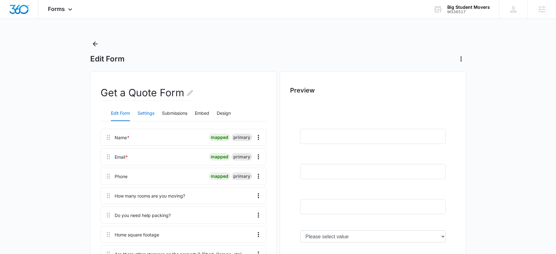
click at [145, 116] on button "Settings" at bounding box center [146, 113] width 17 height 15
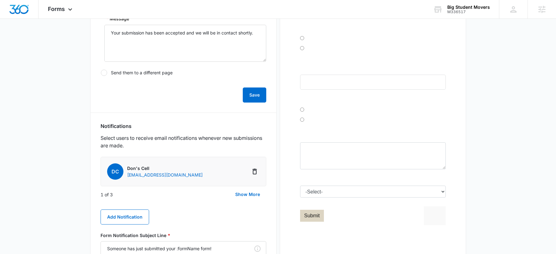
scroll to position [286, 0]
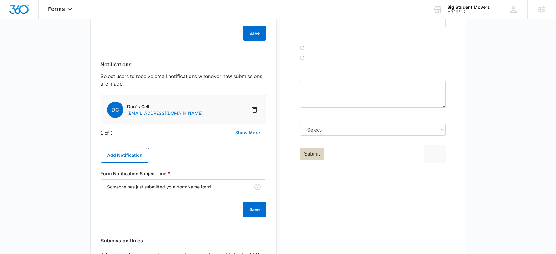
click at [243, 134] on button "Show More" at bounding box center [247, 132] width 37 height 15
click at [247, 132] on li "MN MSM Notification - M336517 - Big Student Movers [PERSON_NAME][EMAIL_ADDRESS]…" at bounding box center [184, 141] width 166 height 29
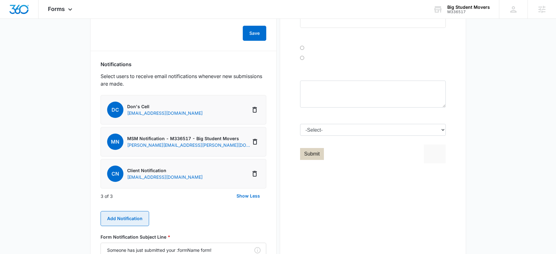
click at [123, 220] on button "Add Notification" at bounding box center [125, 218] width 49 height 15
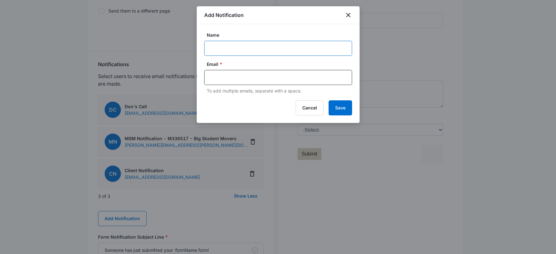
click at [237, 50] on input "Name" at bounding box center [278, 48] width 148 height 15
click at [221, 75] on input "text" at bounding box center [279, 77] width 136 height 9
paste input "@[DOMAIN_NAME]"
type input "[EMAIL_ADDRESS][DOMAIN_NAME]"
click at [256, 50] on input "Name" at bounding box center [278, 48] width 148 height 15
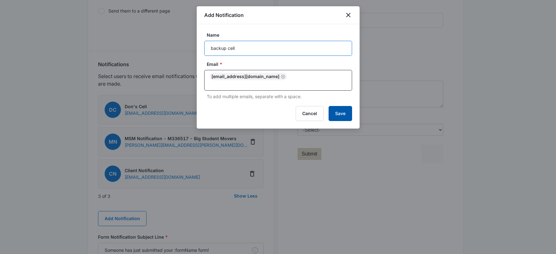
type input "backup cell"
click at [345, 111] on button "Save" at bounding box center [341, 113] width 24 height 15
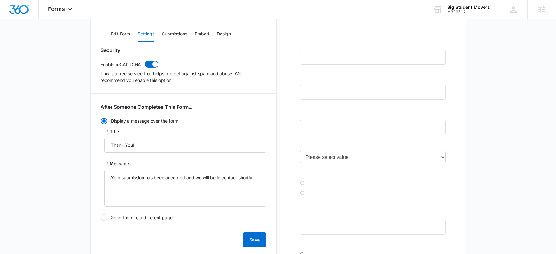
scroll to position [0, 0]
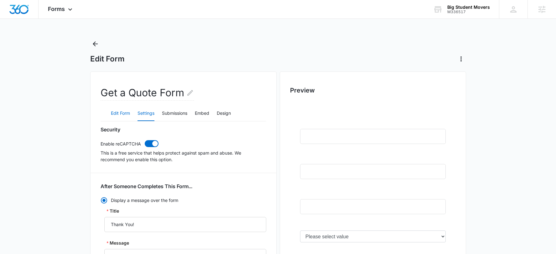
click at [113, 117] on button "Edit Form" at bounding box center [120, 113] width 19 height 15
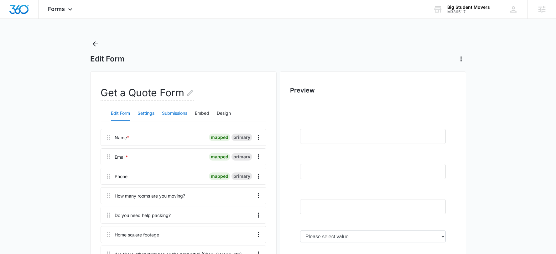
drag, startPoint x: 146, startPoint y: 113, endPoint x: 162, endPoint y: 116, distance: 16.1
click at [146, 114] on button "Settings" at bounding box center [146, 113] width 17 height 15
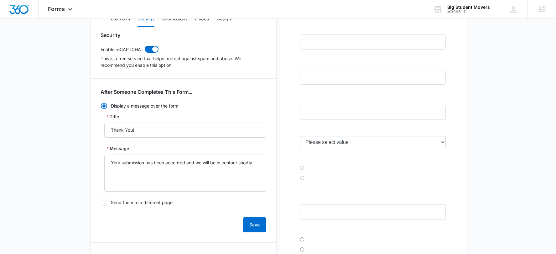
scroll to position [134, 0]
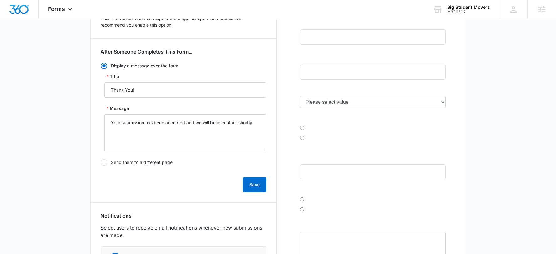
click at [131, 156] on div "Display a message over the form Title Thank You! Message Your submission has be…" at bounding box center [184, 115] width 166 height 107
click at [129, 162] on label "Send them to a different page" at bounding box center [184, 162] width 166 height 7
click at [101, 162] on input "Send them to a different page" at bounding box center [101, 162] width 0 height 0
radio input "false"
radio input "true"
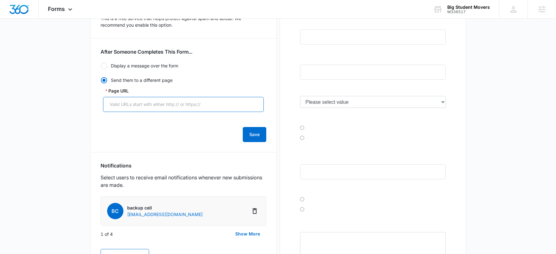
click at [135, 106] on input "Page URL" at bounding box center [183, 104] width 161 height 15
paste input "[URL][DOMAIN_NAME]"
type input "[URL][DOMAIN_NAME]"
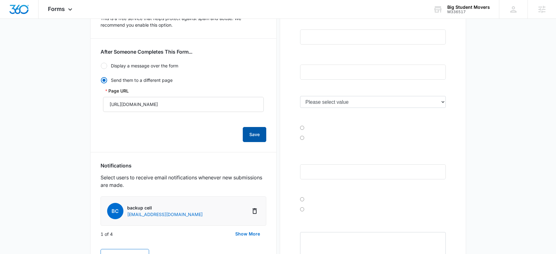
click at [253, 136] on button "Save" at bounding box center [255, 134] width 24 height 15
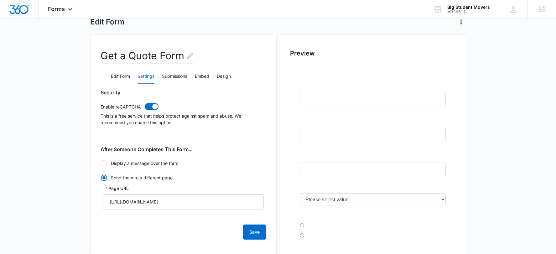
scroll to position [0, 0]
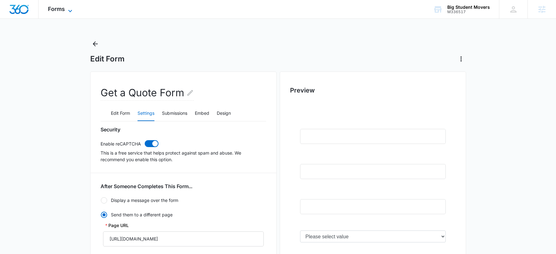
click at [62, 8] on span "Forms" at bounding box center [56, 9] width 17 height 7
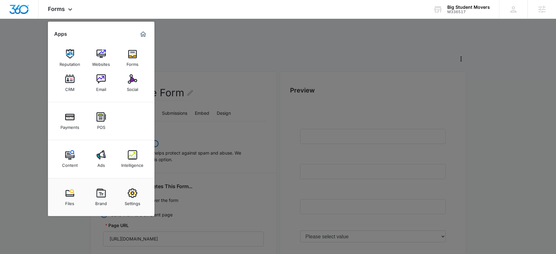
click at [135, 158] on img at bounding box center [132, 154] width 9 height 9
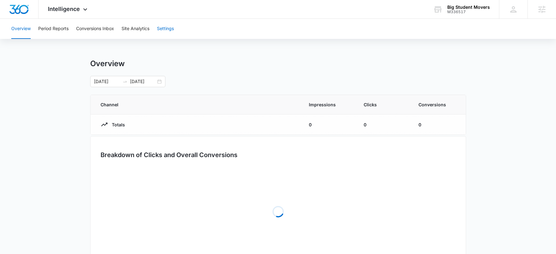
click at [168, 31] on button "Settings" at bounding box center [165, 29] width 17 height 20
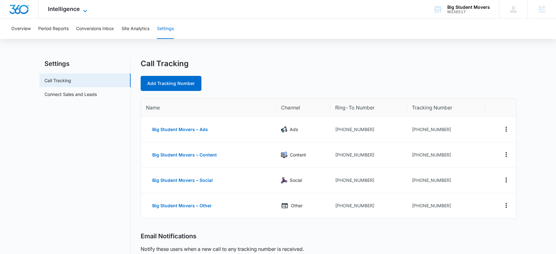
click at [60, 9] on span "Intelligence" at bounding box center [64, 9] width 32 height 7
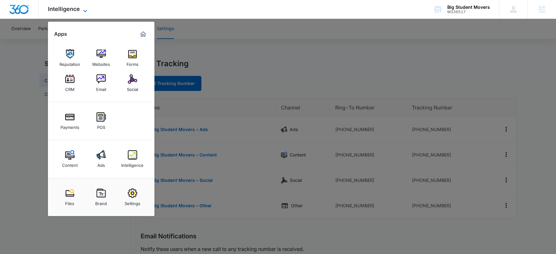
click at [60, 9] on span "Intelligence" at bounding box center [64, 9] width 32 height 7
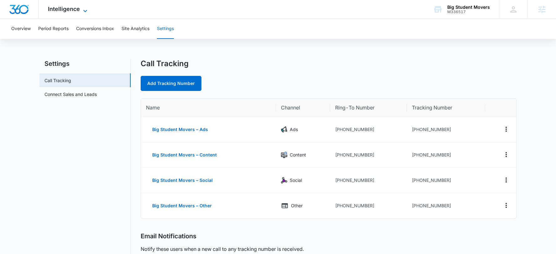
click at [61, 8] on span "Intelligence" at bounding box center [64, 9] width 32 height 7
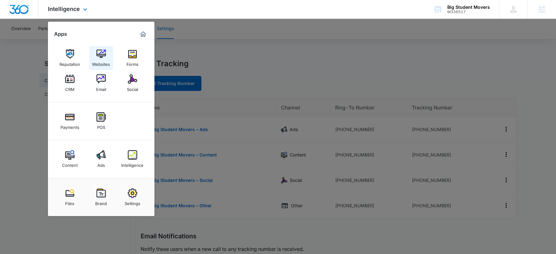
click at [110, 54] on link "Websites" at bounding box center [101, 58] width 24 height 24
